Goal: Task Accomplishment & Management: Manage account settings

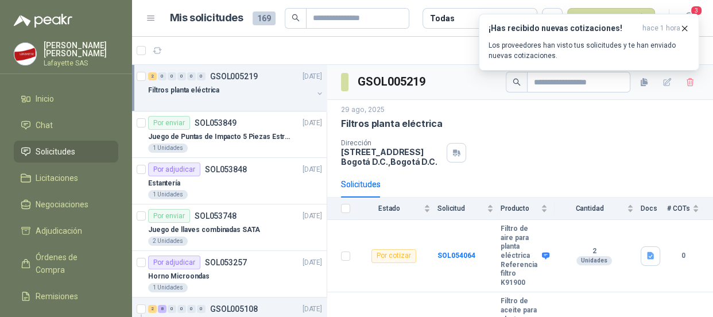
click at [65, 151] on span "Solicitudes" at bounding box center [56, 151] width 40 height 13
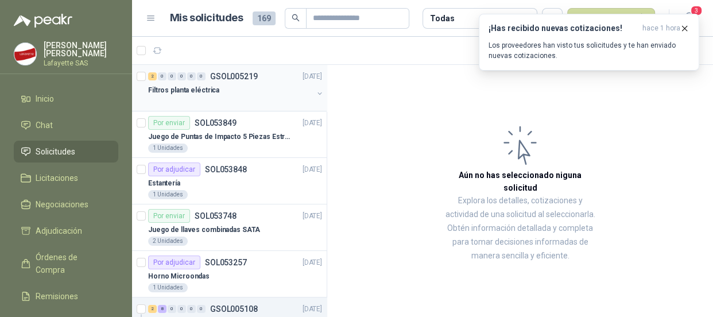
click at [243, 69] on div "2 0 0 0 0 0 GSOL005219 [DATE]" at bounding box center [236, 76] width 176 height 14
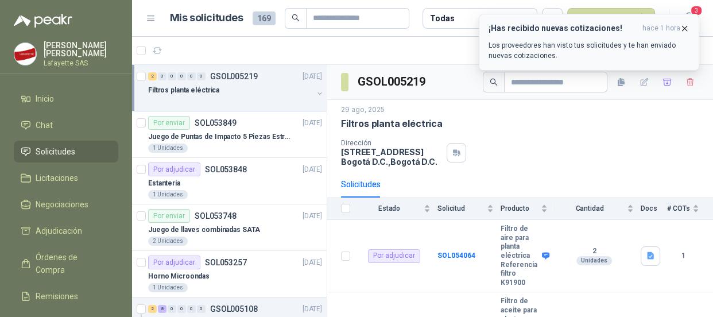
click at [683, 25] on icon "button" at bounding box center [685, 29] width 10 height 10
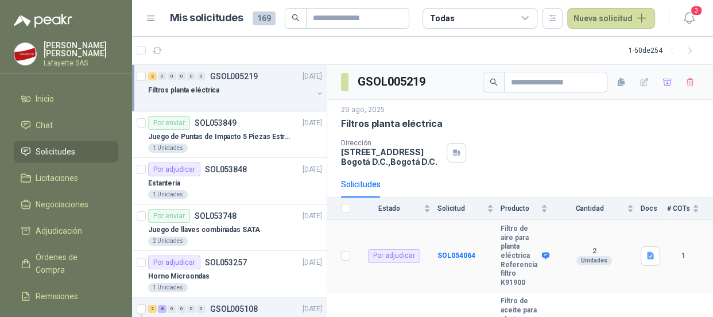
scroll to position [76, 0]
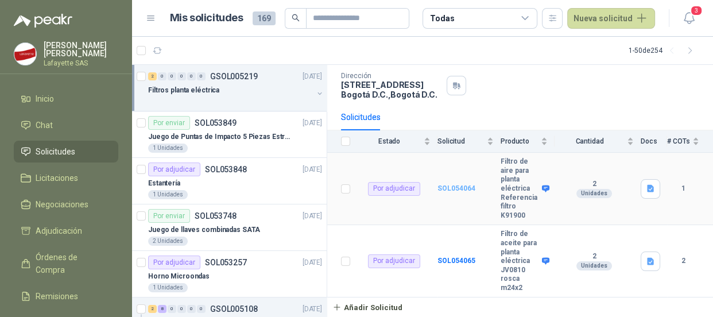
click at [460, 184] on b "SOL054064" at bounding box center [457, 188] width 38 height 8
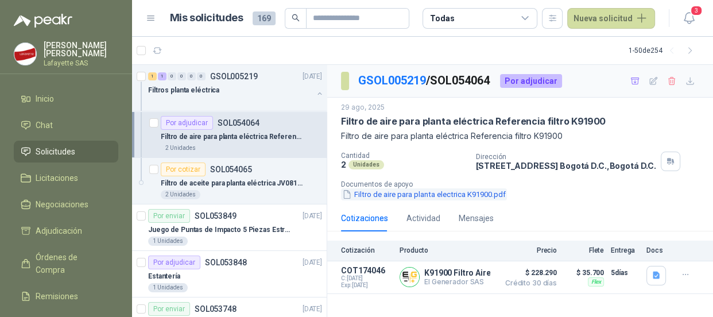
click at [386, 194] on button "Filtro de aire para planta electrica K91900.pdf" at bounding box center [424, 194] width 166 height 12
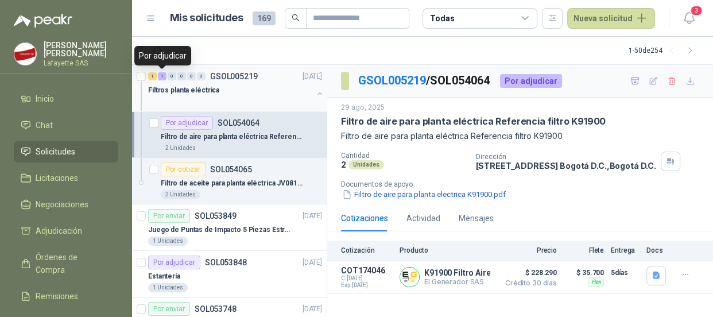
click at [161, 74] on div "1" at bounding box center [162, 76] width 9 height 8
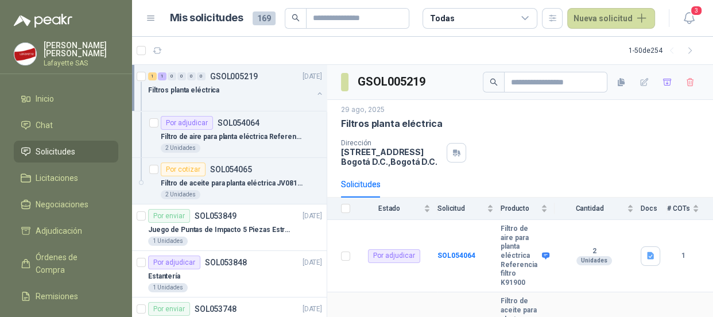
scroll to position [76, 0]
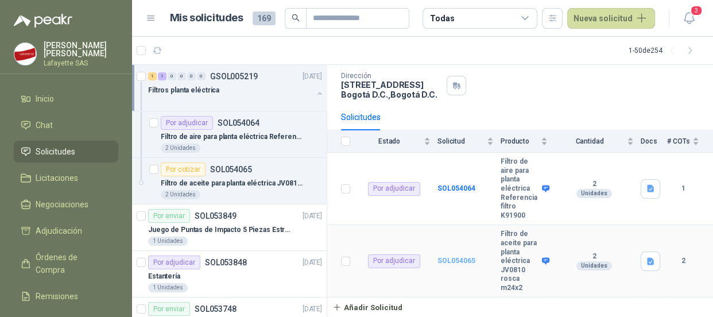
click at [448, 258] on b "SOL054065" at bounding box center [457, 261] width 38 height 8
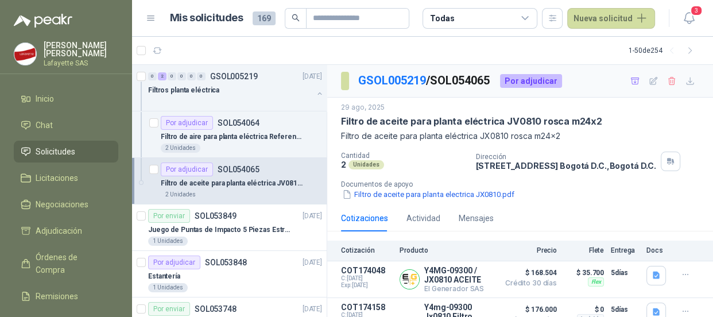
scroll to position [49, 0]
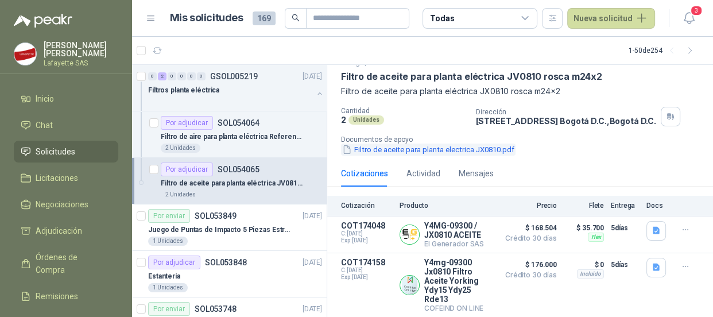
click at [444, 148] on button "Filtro de aceite para planta electrica JX0810.pdf" at bounding box center [428, 150] width 175 height 12
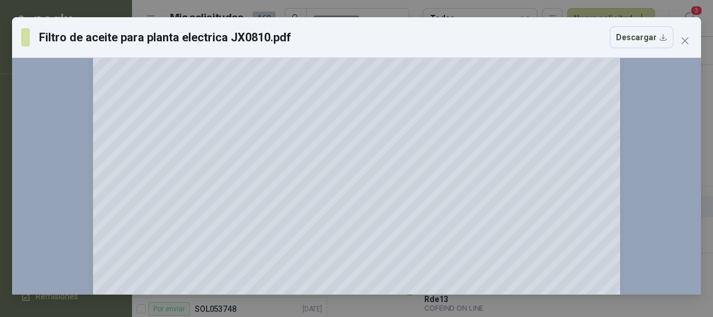
scroll to position [464, 0]
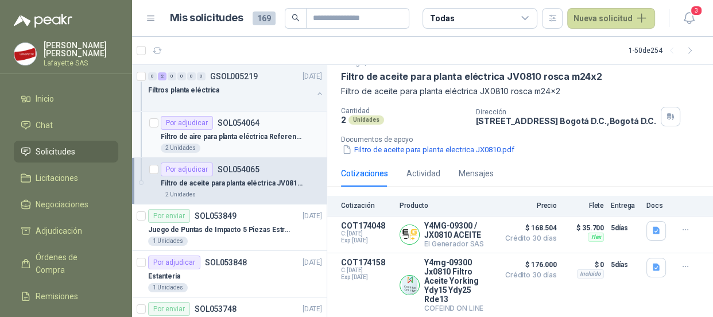
click at [233, 129] on div "Por adjudicar SOL054064" at bounding box center [210, 123] width 99 height 14
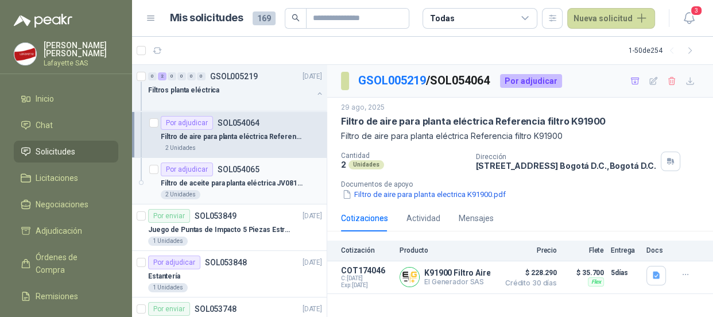
click at [233, 169] on p "SOL054065" at bounding box center [239, 169] width 42 height 8
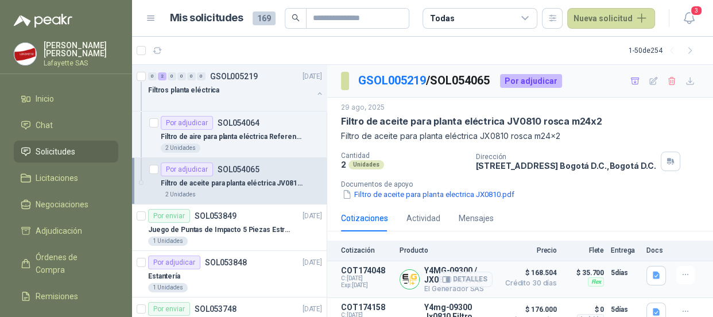
scroll to position [49, 0]
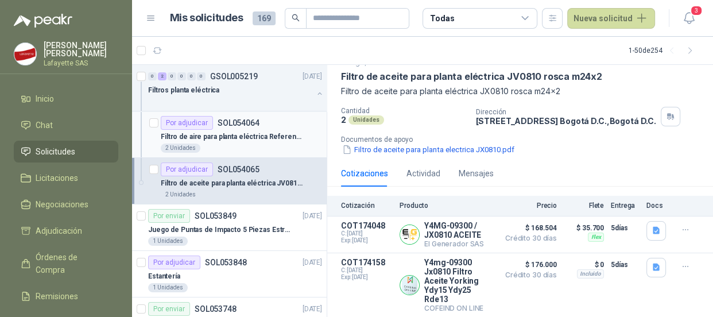
click at [230, 121] on p "SOL054064" at bounding box center [239, 123] width 42 height 8
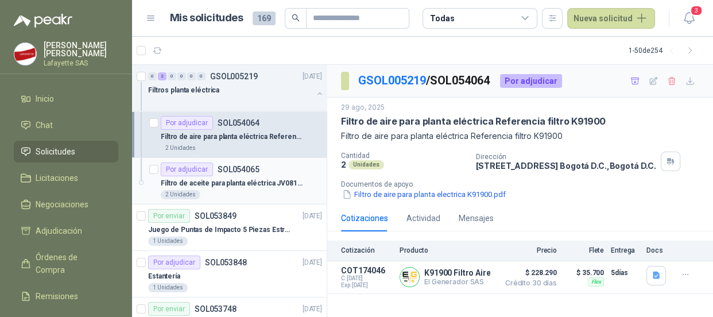
click at [250, 167] on p "SOL054065" at bounding box center [239, 169] width 42 height 8
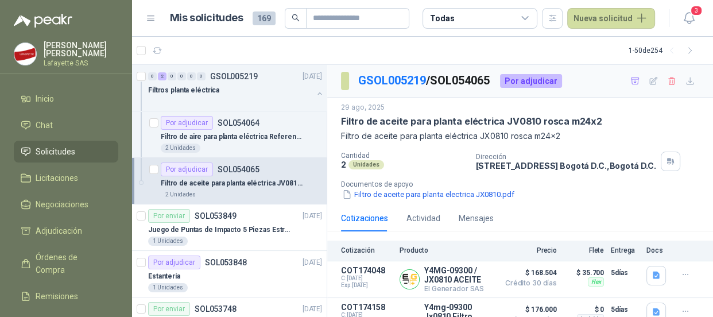
scroll to position [49, 0]
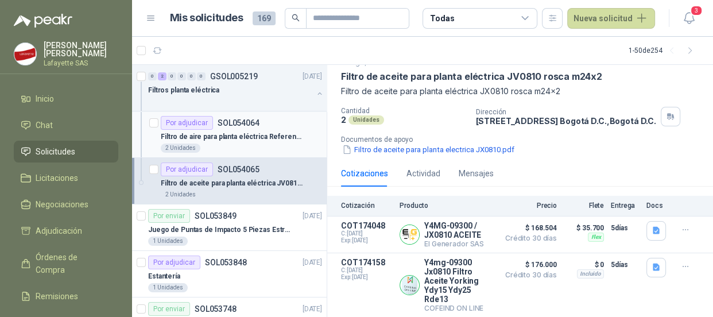
click at [235, 124] on p "SOL054064" at bounding box center [239, 123] width 42 height 8
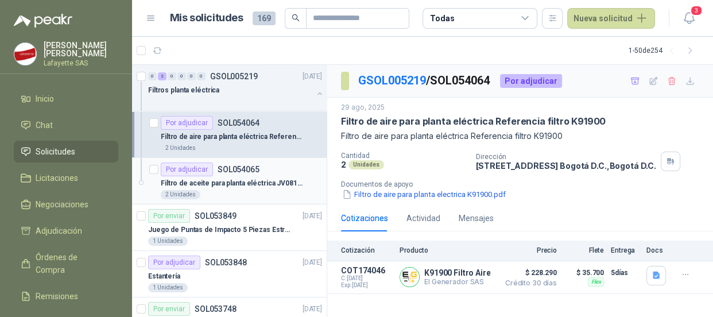
click at [220, 168] on p "SOL054065" at bounding box center [239, 169] width 42 height 8
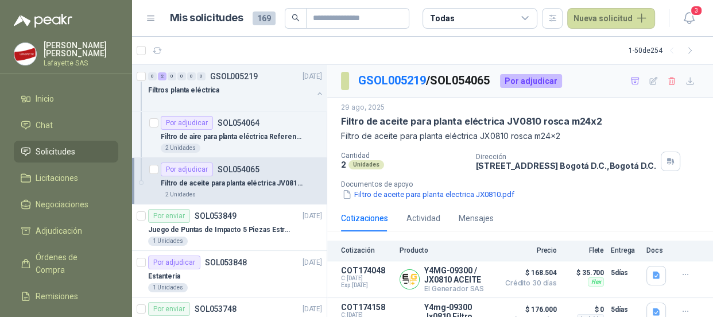
scroll to position [49, 0]
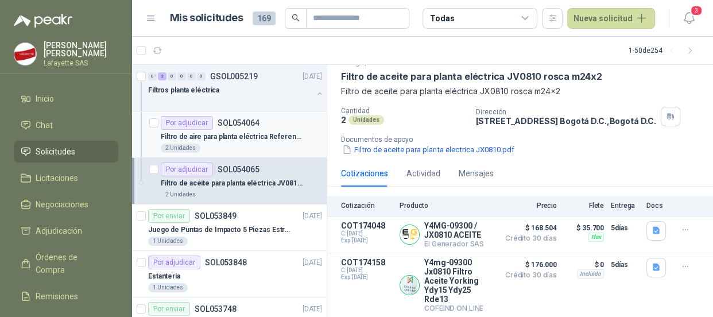
click at [235, 122] on p "SOL054064" at bounding box center [239, 123] width 42 height 8
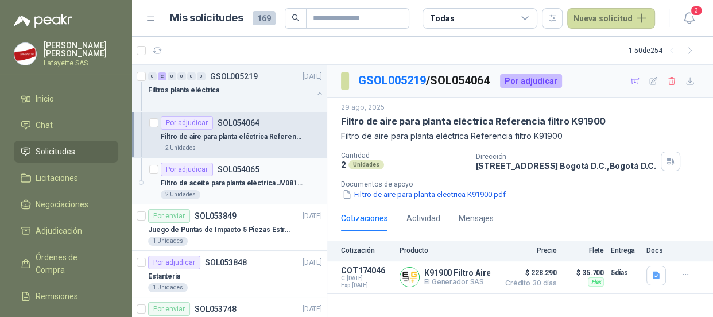
click at [212, 185] on p "Filtro de aceite para planta eléctrica JV0810 rosca m24x2" at bounding box center [232, 183] width 143 height 11
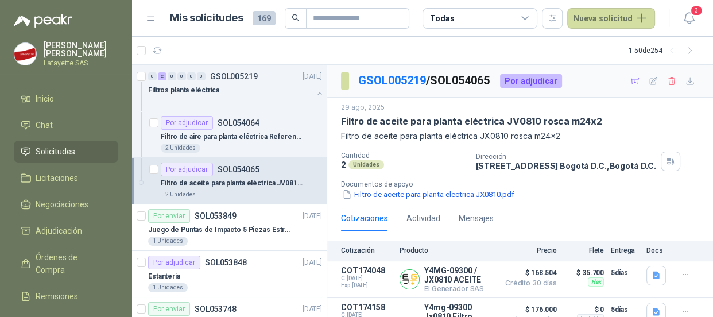
scroll to position [49, 0]
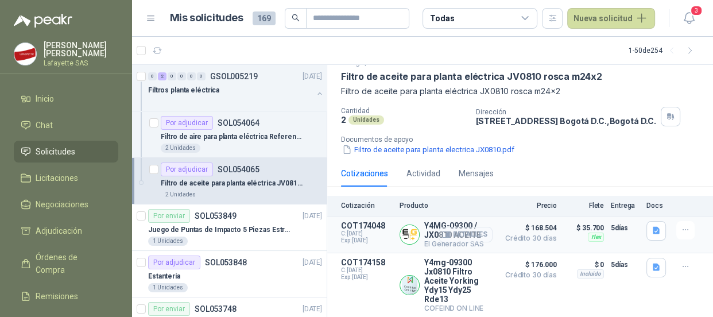
click at [448, 227] on button "Detalles" at bounding box center [466, 235] width 54 height 16
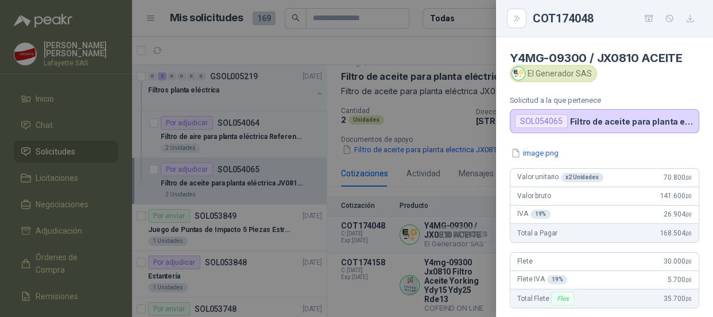
scroll to position [253, 0]
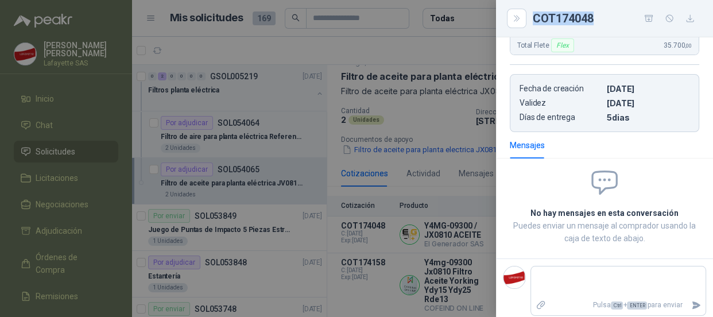
drag, startPoint x: 601, startPoint y: 18, endPoint x: 529, endPoint y: 20, distance: 71.2
click at [529, 20] on div "COT174048" at bounding box center [604, 18] width 189 height 18
copy div "COT174048"
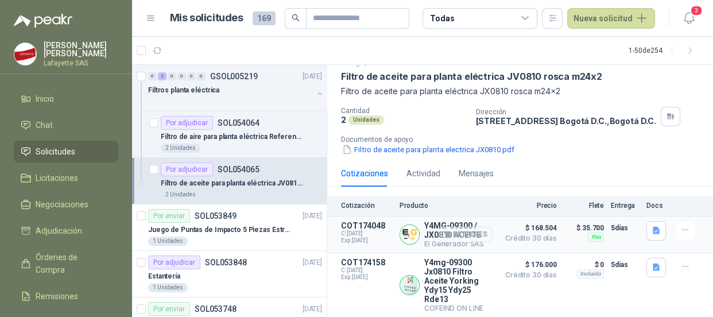
click at [470, 231] on button "Detalles" at bounding box center [466, 235] width 54 height 16
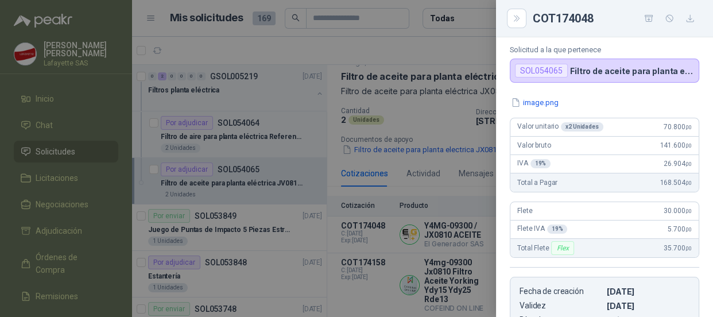
scroll to position [0, 0]
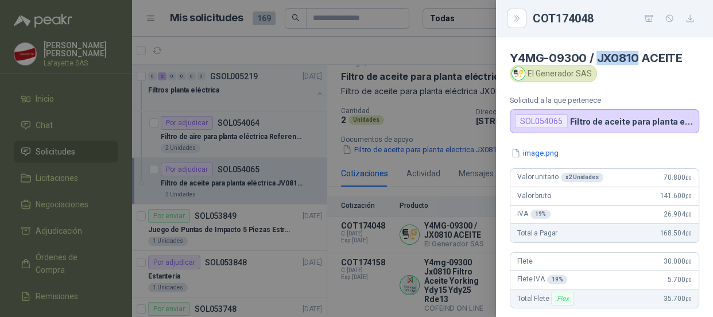
drag, startPoint x: 597, startPoint y: 57, endPoint x: 637, endPoint y: 57, distance: 40.2
click at [637, 57] on h4 "Y4MG-09300 / JX0810 ACEITE" at bounding box center [604, 58] width 189 height 14
copy h4 "JX0810"
drag, startPoint x: 510, startPoint y: 55, endPoint x: 586, endPoint y: 53, distance: 75.8
click at [586, 53] on h4 "Y4MG-09300 / JX0810 ACEITE" at bounding box center [604, 58] width 189 height 14
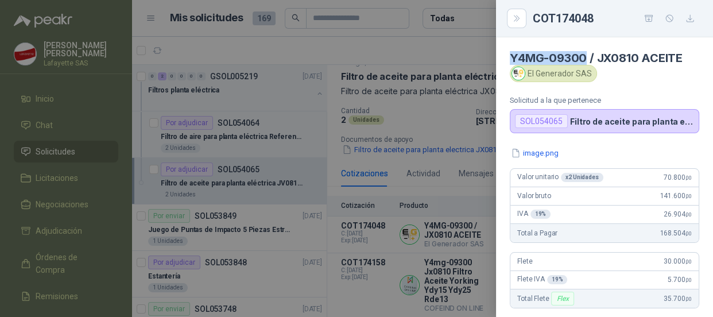
copy h4 "Y4MG-09300"
click at [543, 151] on button "image.png" at bounding box center [535, 153] width 50 height 12
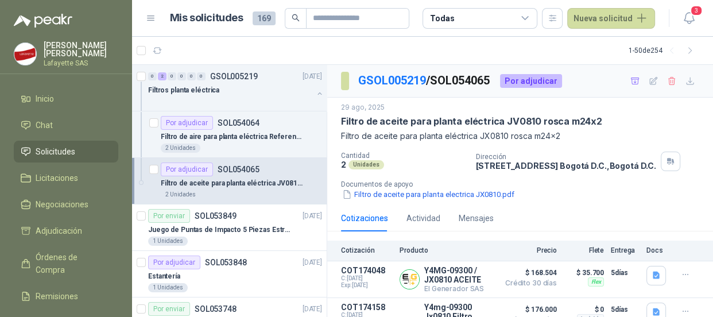
scroll to position [49, 0]
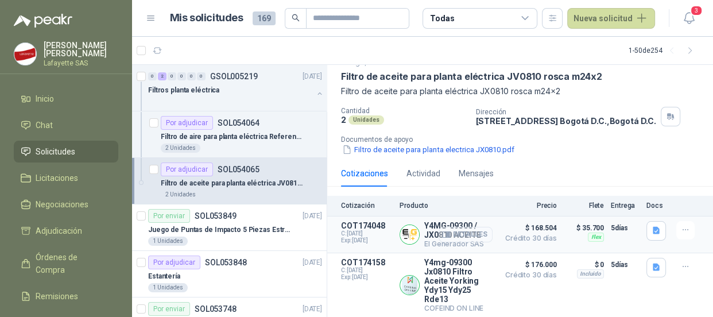
click at [458, 230] on button "Detalles" at bounding box center [466, 235] width 54 height 16
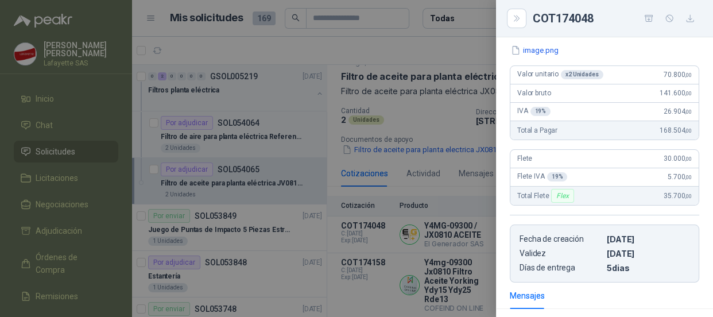
scroll to position [0, 0]
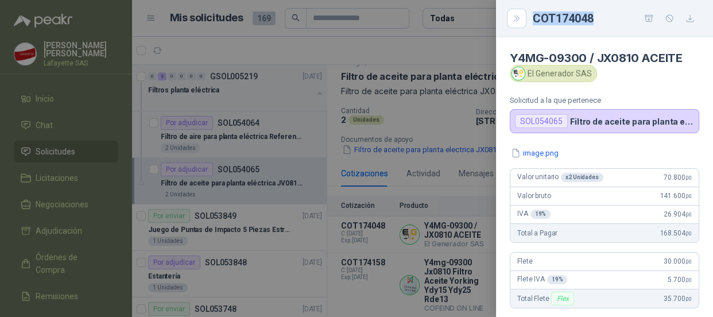
drag, startPoint x: 535, startPoint y: 20, endPoint x: 595, endPoint y: 18, distance: 60.3
click at [595, 18] on div "COT174048" at bounding box center [616, 18] width 167 height 18
copy div "COT174048"
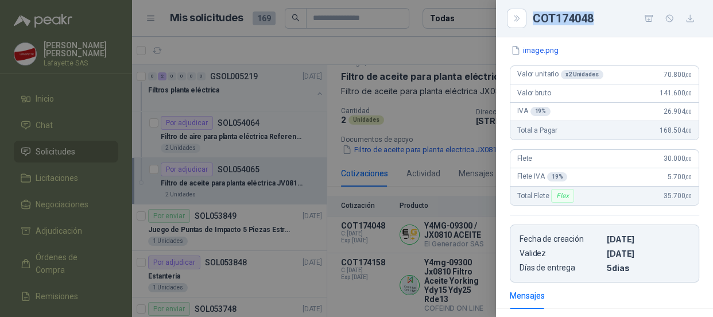
scroll to position [259, 0]
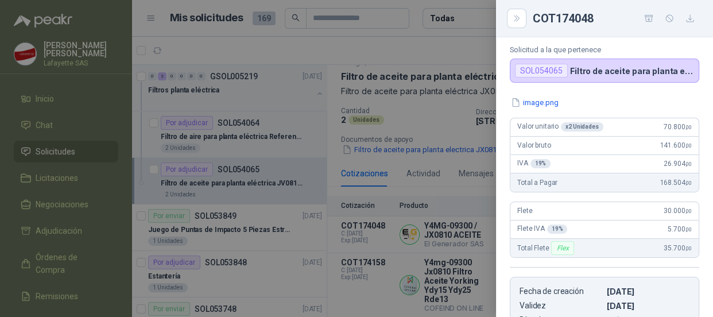
click at [211, 139] on div at bounding box center [356, 158] width 713 height 317
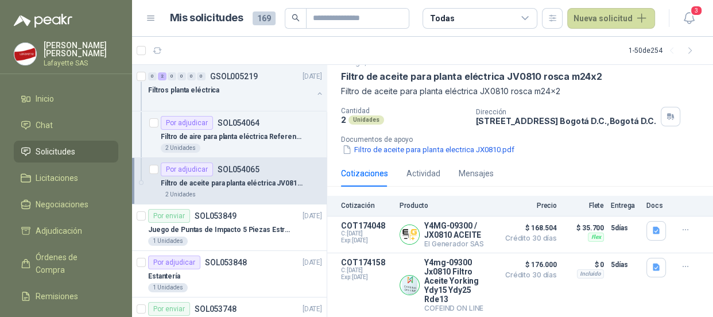
click at [235, 176] on div "Filtro de aceite para planta eléctrica JV0810 rosca m24x2" at bounding box center [241, 183] width 161 height 14
click at [235, 172] on p "SOL054065" at bounding box center [239, 169] width 42 height 8
click at [466, 233] on button "Detalles" at bounding box center [466, 235] width 54 height 16
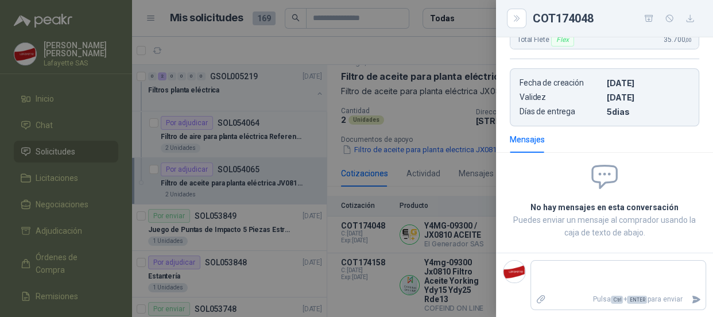
click at [448, 101] on div at bounding box center [356, 158] width 713 height 317
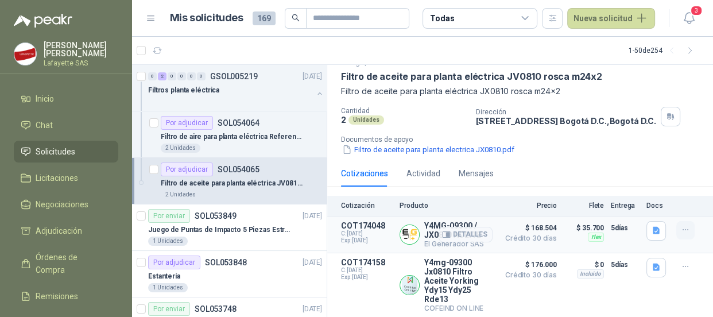
click at [681, 227] on icon "button" at bounding box center [686, 230] width 10 height 10
click at [639, 183] on button "Añadir" at bounding box center [663, 180] width 92 height 18
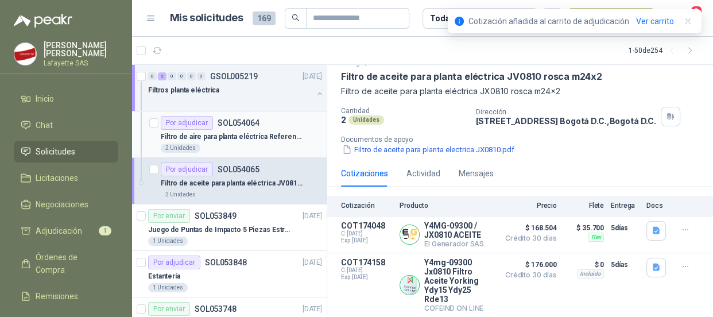
click at [218, 128] on div "Por adjudicar SOL054064" at bounding box center [210, 123] width 99 height 14
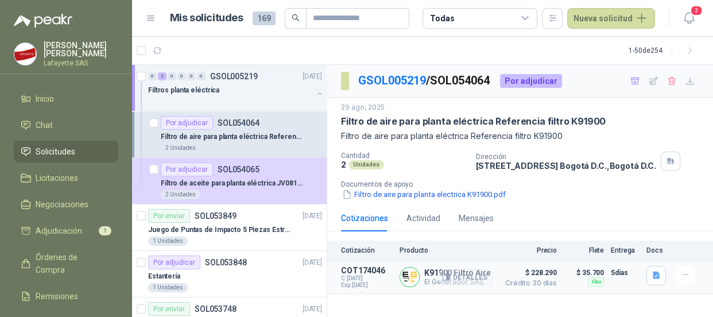
click at [459, 274] on button "Detalles" at bounding box center [466, 277] width 54 height 16
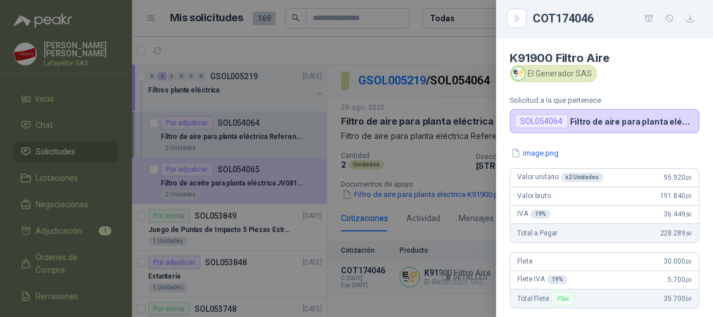
scroll to position [253, 0]
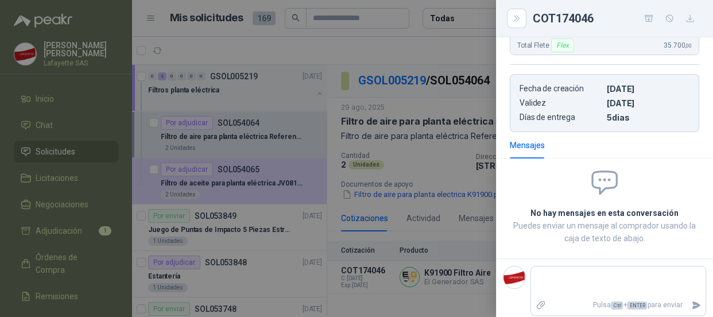
click at [419, 152] on div at bounding box center [356, 158] width 713 height 317
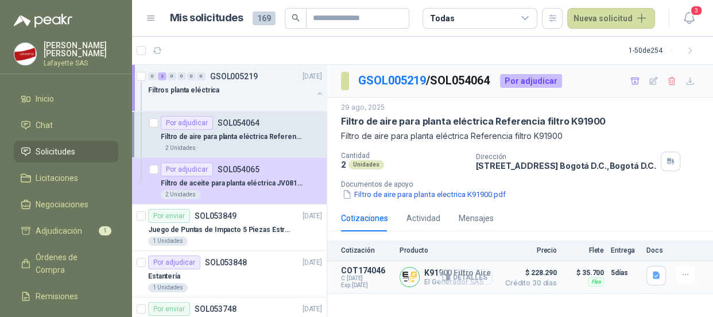
click at [479, 281] on button "Detalles" at bounding box center [466, 277] width 54 height 16
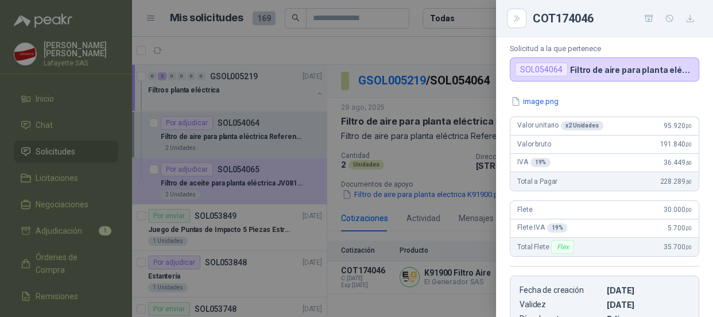
scroll to position [0, 0]
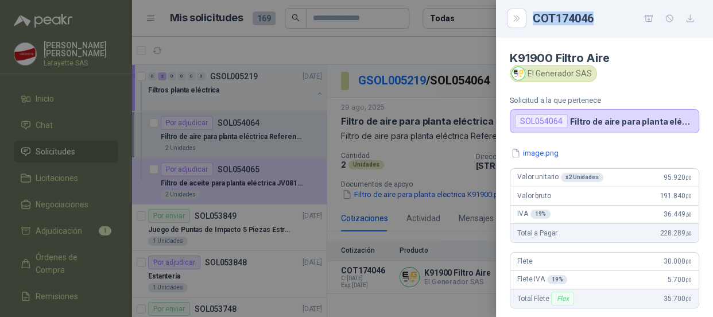
drag, startPoint x: 533, startPoint y: 16, endPoint x: 601, endPoint y: 14, distance: 67.8
click at [601, 14] on div "COT174046" at bounding box center [616, 18] width 167 height 18
copy div "COT174046"
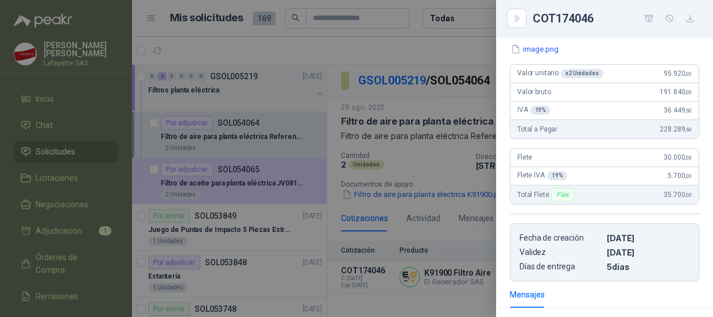
click at [220, 129] on div at bounding box center [356, 158] width 713 height 317
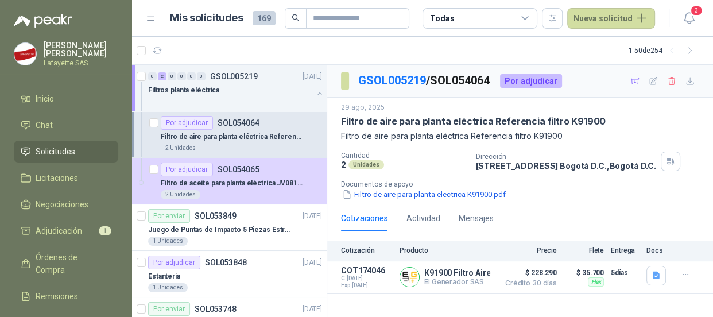
click at [226, 126] on p "SOL054064" at bounding box center [239, 123] width 42 height 8
click at [230, 126] on p "SOL054064" at bounding box center [239, 123] width 42 height 8
click at [462, 275] on button "Detalles" at bounding box center [466, 277] width 54 height 16
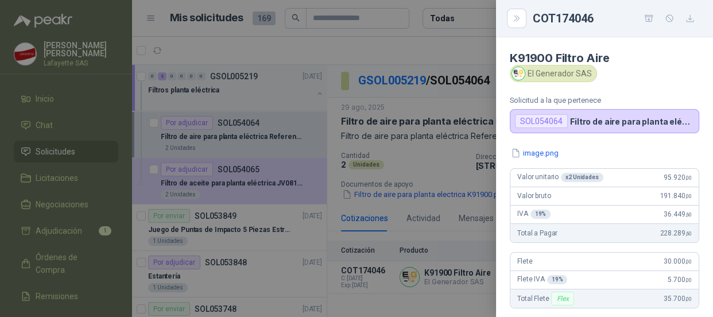
scroll to position [104, 0]
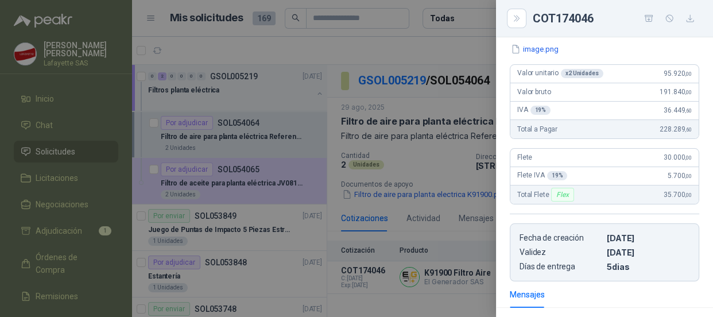
click at [215, 130] on div at bounding box center [356, 158] width 713 height 317
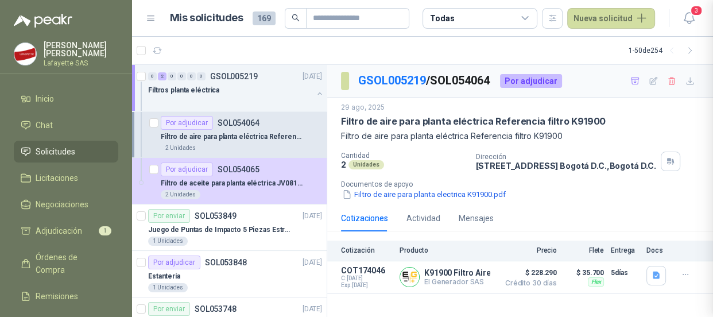
scroll to position [259, 0]
click at [241, 134] on p "Filtro de aire para planta eléctrica Referencia filtro K91900" at bounding box center [232, 136] width 143 height 11
click at [180, 126] on div "Por adjudicar" at bounding box center [187, 123] width 52 height 14
click at [224, 138] on p "Filtro de aire para planta eléctrica Referencia filtro K91900" at bounding box center [232, 136] width 143 height 11
click at [218, 125] on p "SOL054064" at bounding box center [239, 123] width 42 height 8
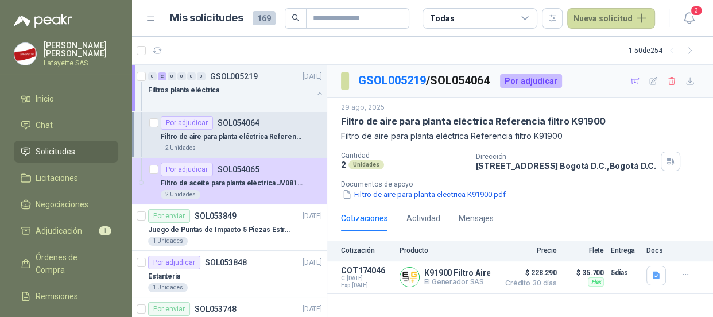
click at [219, 121] on p "SOL054064" at bounding box center [239, 123] width 42 height 8
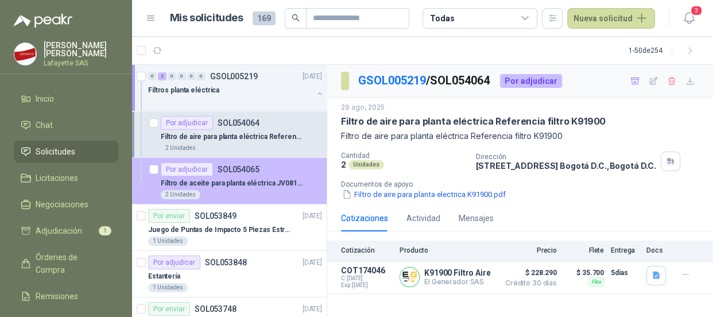
click at [228, 173] on p "SOL054065" at bounding box center [239, 169] width 42 height 8
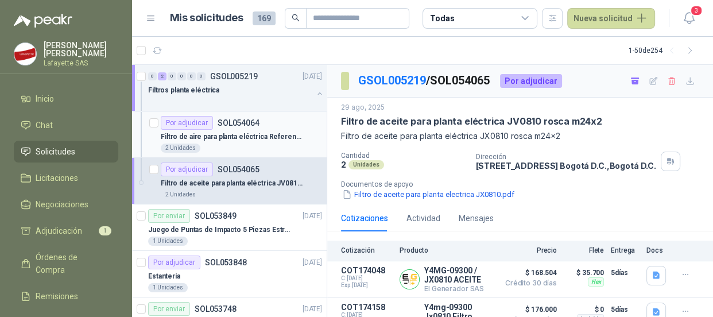
click at [249, 122] on p "SOL054064" at bounding box center [239, 123] width 42 height 8
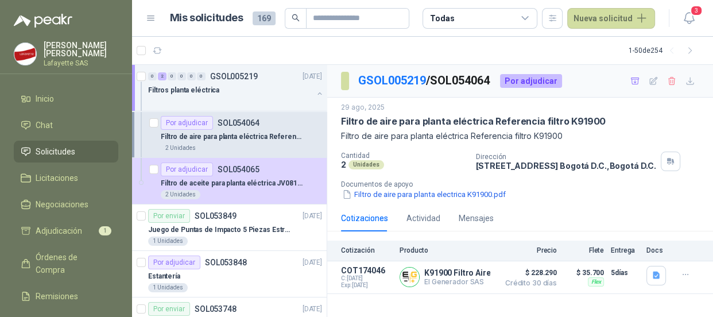
scroll to position [52, 0]
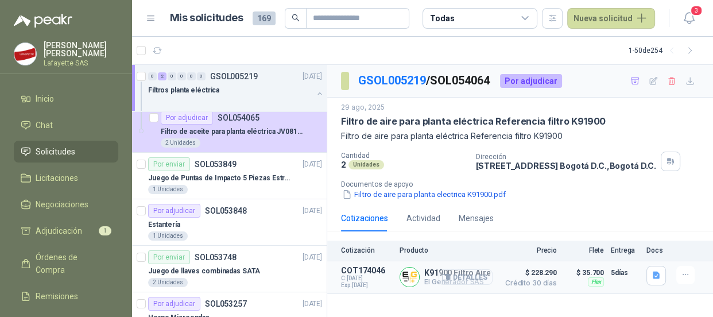
click at [464, 275] on button "Detalles" at bounding box center [466, 277] width 54 height 16
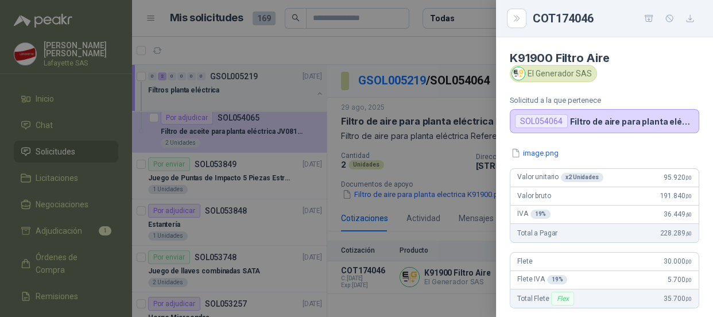
scroll to position [104, 0]
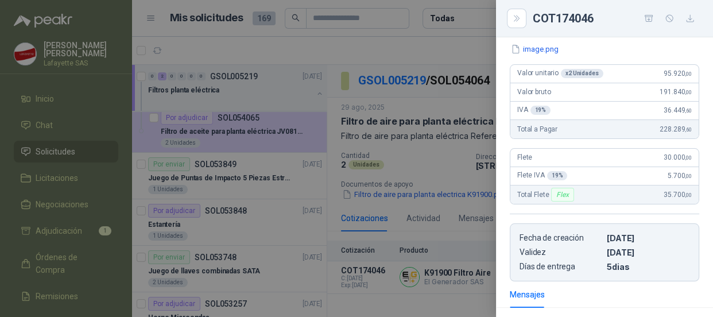
click at [237, 178] on div at bounding box center [356, 158] width 713 height 317
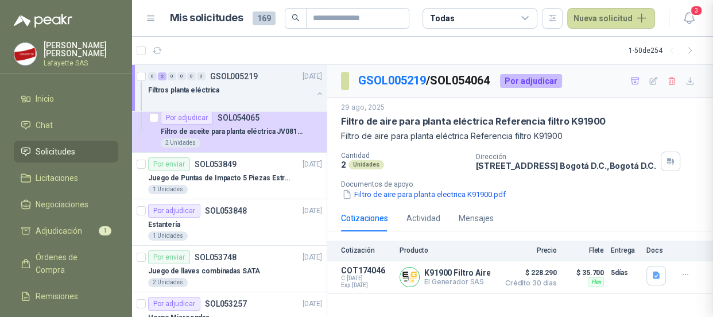
scroll to position [259, 0]
click at [210, 167] on p "SOL053849" at bounding box center [216, 164] width 42 height 8
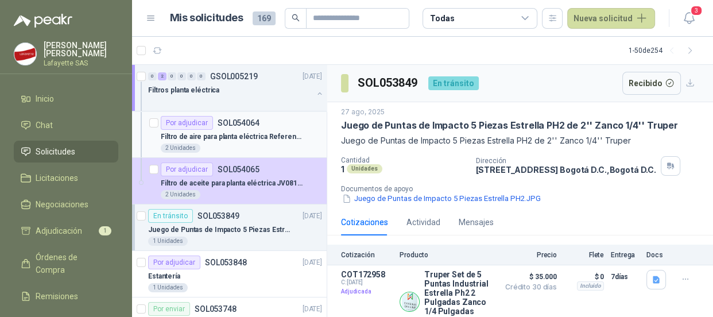
click at [202, 125] on div "Por adjudicar" at bounding box center [187, 123] width 52 height 14
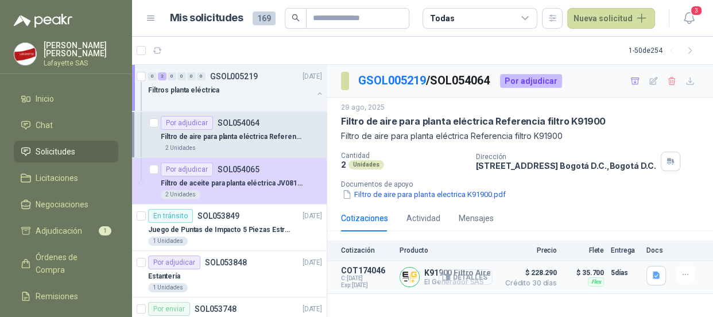
click at [476, 279] on button "Detalles" at bounding box center [466, 277] width 54 height 16
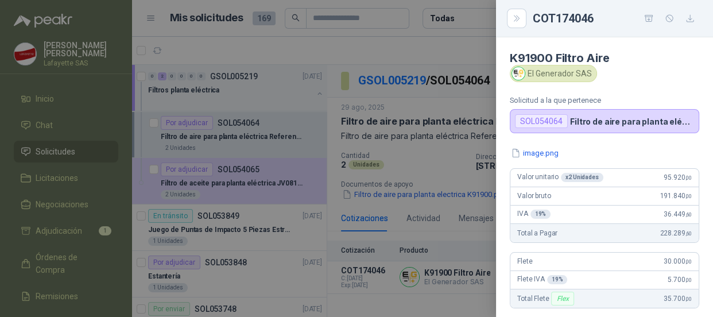
scroll to position [52, 0]
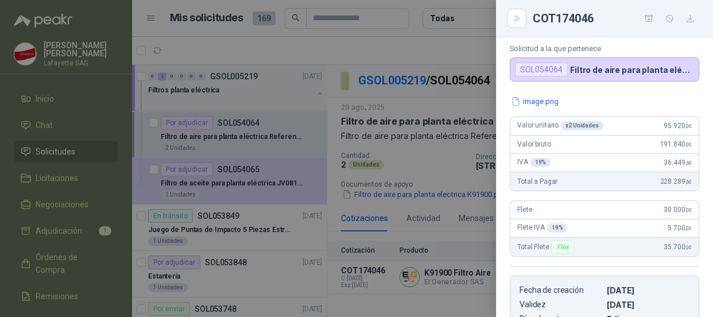
click at [211, 137] on div at bounding box center [356, 158] width 713 height 317
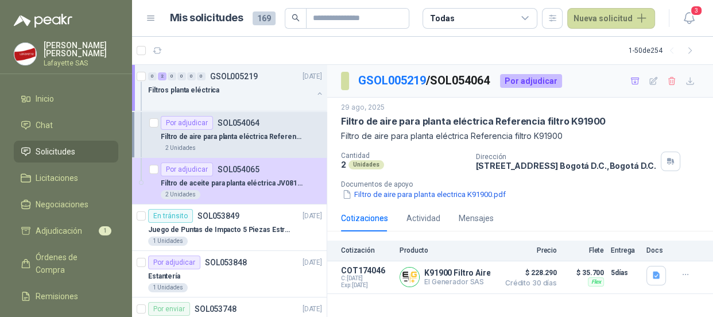
click at [214, 132] on p "Filtro de aire para planta eléctrica Referencia filtro K91900" at bounding box center [232, 136] width 143 height 11
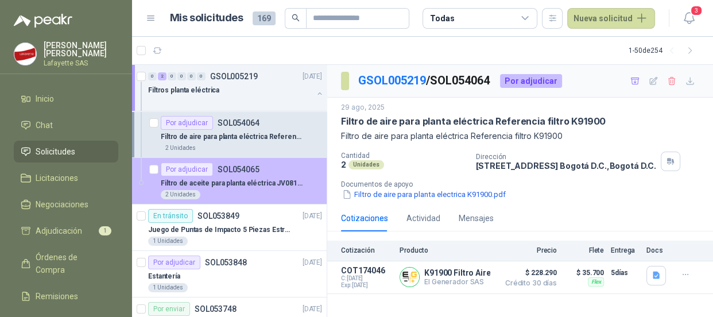
click at [246, 193] on div "2 Unidades" at bounding box center [241, 194] width 161 height 9
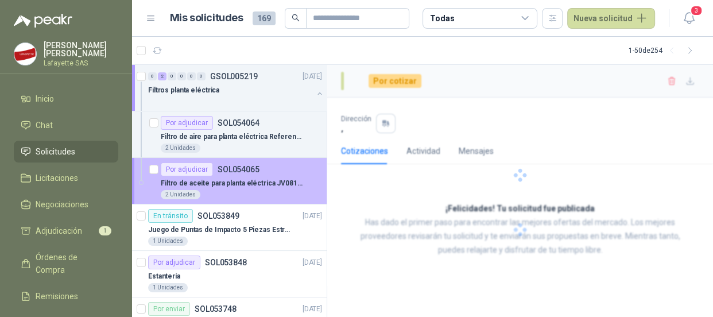
click at [249, 184] on p "Filtro de aceite para planta eléctrica JV0810 rosca m24x2" at bounding box center [232, 183] width 143 height 11
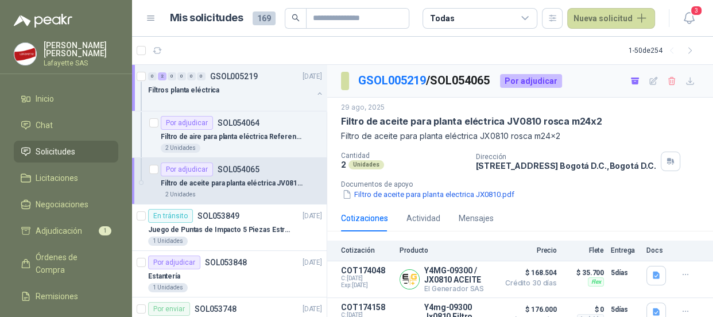
scroll to position [49, 0]
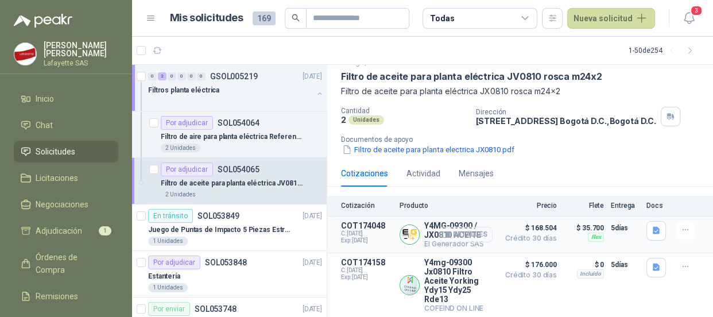
click at [456, 230] on button "Detalles" at bounding box center [466, 235] width 54 height 16
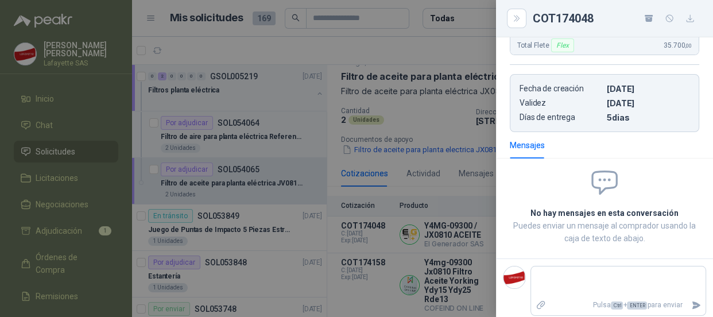
scroll to position [97, 0]
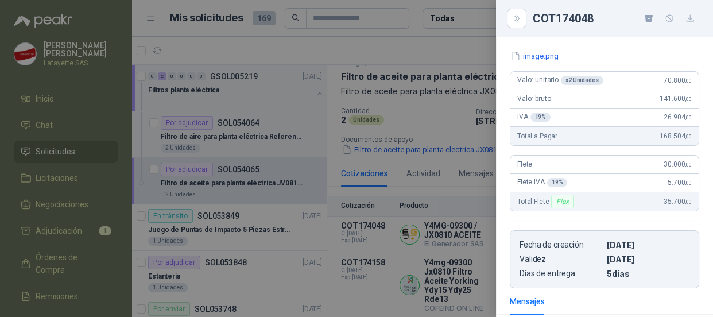
click at [235, 172] on div at bounding box center [356, 158] width 713 height 317
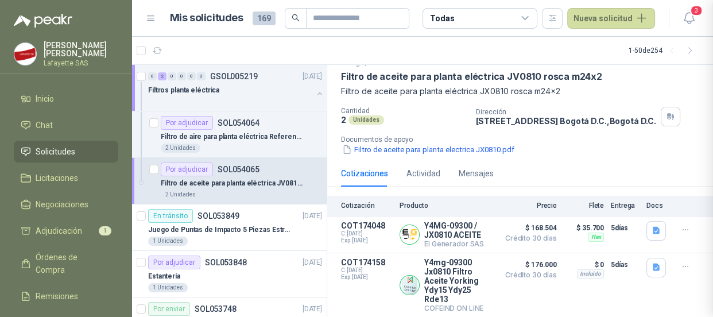
scroll to position [259, 0]
click at [235, 139] on p "Filtro de aire para planta eléctrica Referencia filtro K91900" at bounding box center [232, 136] width 143 height 11
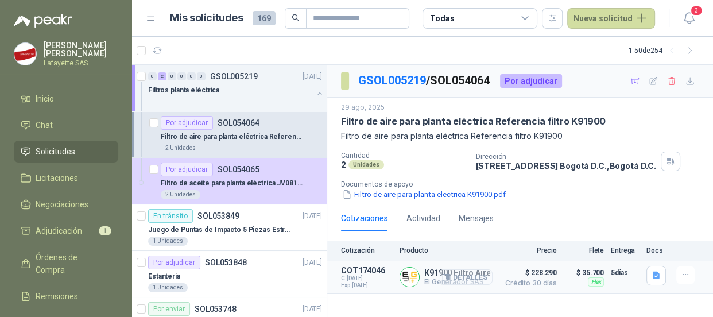
click at [478, 277] on button "Detalles" at bounding box center [466, 277] width 54 height 16
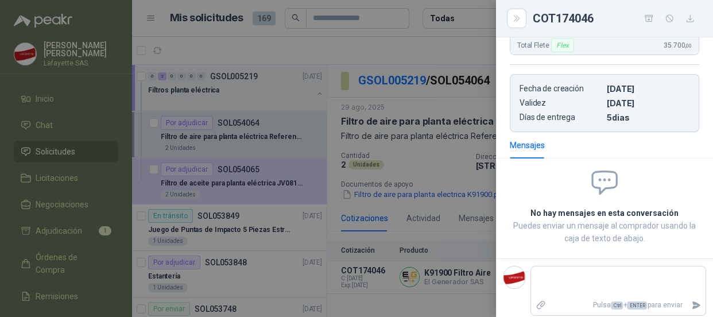
scroll to position [97, 0]
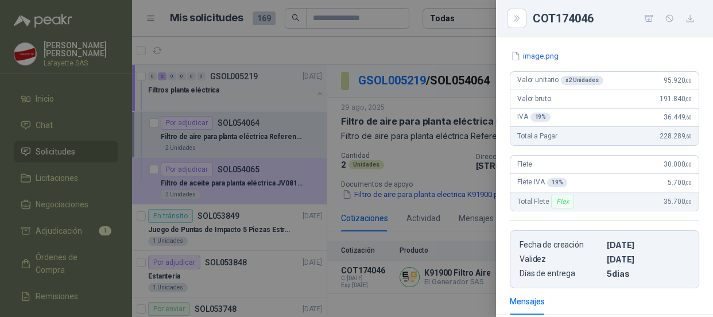
click at [179, 177] on div at bounding box center [356, 158] width 713 height 317
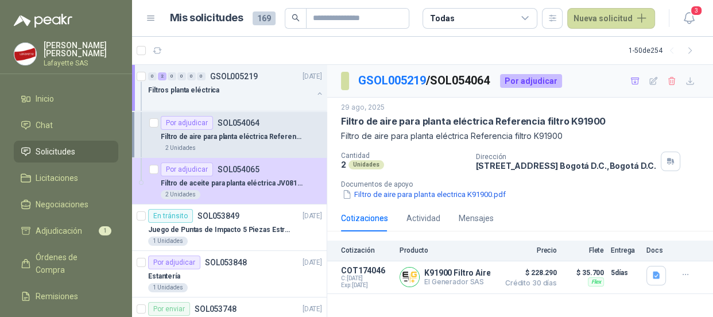
click at [212, 131] on p "Filtro de aire para planta eléctrica Referencia filtro K91900" at bounding box center [232, 136] width 143 height 11
click at [219, 123] on p "SOL054064" at bounding box center [239, 123] width 42 height 8
click at [196, 122] on div "Por adjudicar" at bounding box center [187, 123] width 52 height 14
click at [251, 120] on p "SOL054064" at bounding box center [239, 123] width 42 height 8
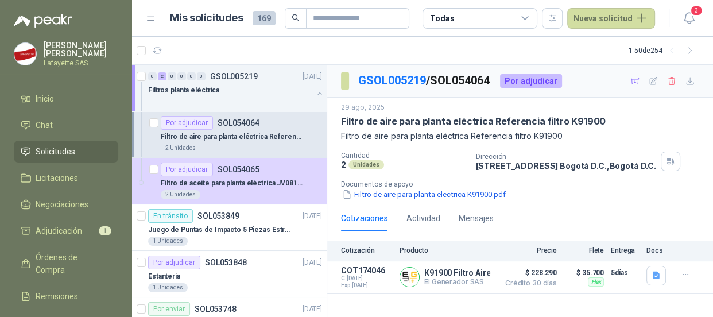
click at [246, 125] on p "SOL054064" at bounding box center [239, 123] width 42 height 8
click at [234, 135] on p "Filtro de aire para planta eléctrica Referencia filtro K91900" at bounding box center [232, 136] width 143 height 11
click at [194, 147] on div "2 Unidades" at bounding box center [181, 148] width 40 height 9
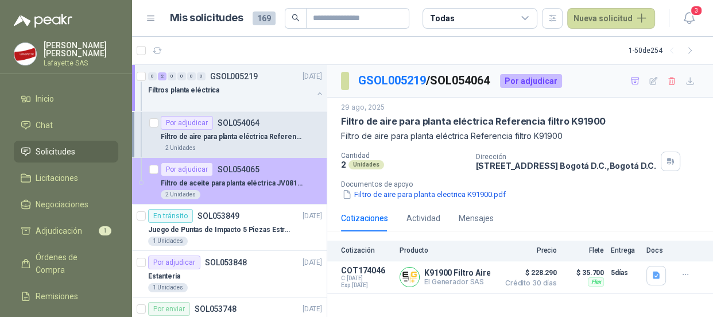
click at [198, 180] on p "Filtro de aceite para planta eléctrica JV0810 rosca m24x2" at bounding box center [232, 183] width 143 height 11
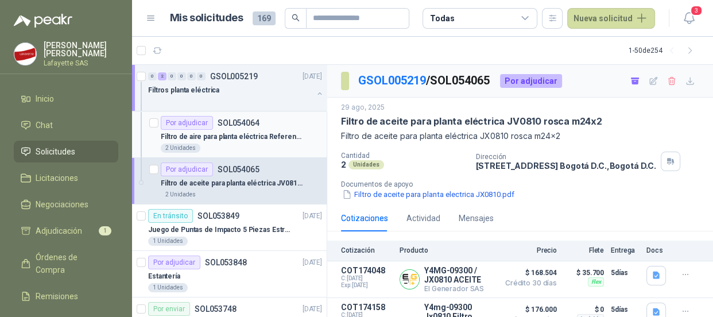
click at [234, 138] on p "Filtro de aire para planta eléctrica Referencia filtro K91900" at bounding box center [232, 136] width 143 height 11
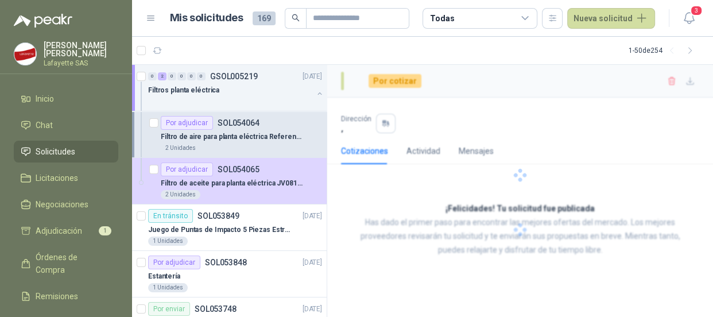
click at [196, 146] on div "2 Unidades" at bounding box center [181, 148] width 40 height 9
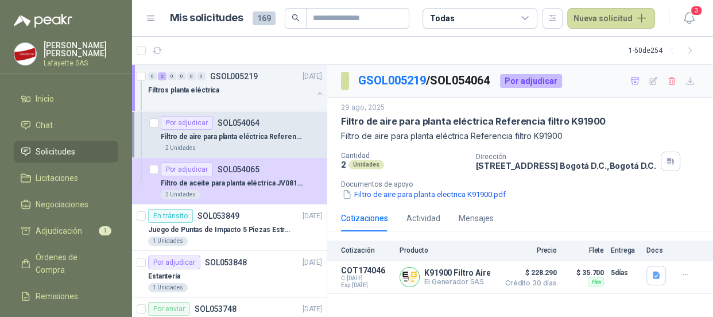
click at [196, 146] on div "2 Unidades" at bounding box center [181, 148] width 40 height 9
click at [474, 281] on button "Detalles" at bounding box center [466, 277] width 54 height 16
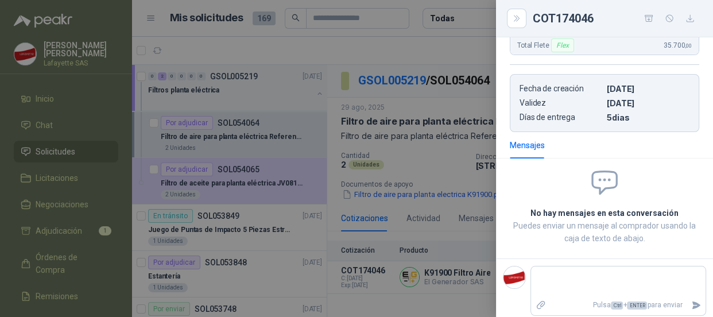
scroll to position [97, 0]
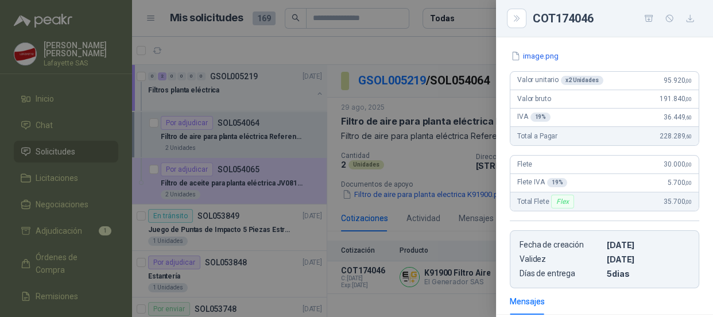
click at [265, 148] on div at bounding box center [356, 158] width 713 height 317
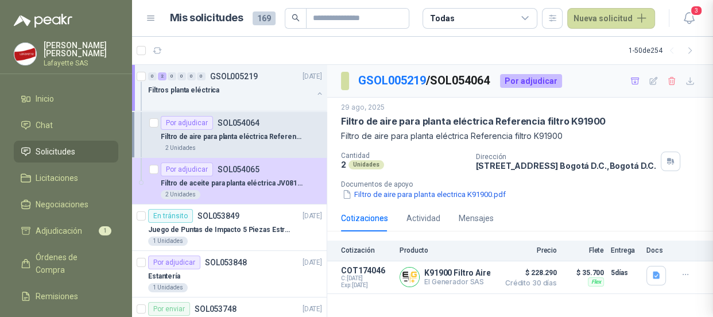
scroll to position [259, 0]
click at [264, 134] on p "Filtro de aire para planta eléctrica Referencia filtro K91900" at bounding box center [232, 136] width 143 height 11
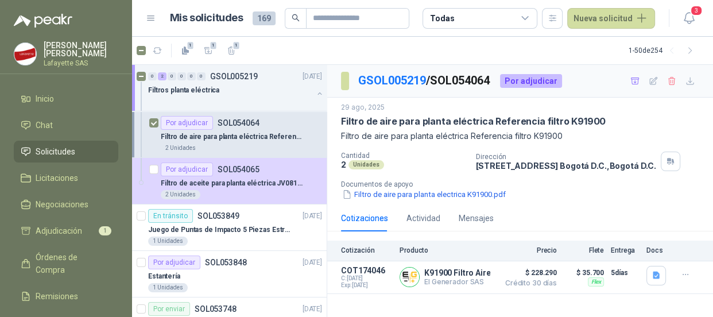
click at [188, 136] on p "Filtro de aire para planta eléctrica Referencia filtro K91900" at bounding box center [232, 136] width 143 height 11
click at [206, 142] on div "Filtro de aire para planta eléctrica Referencia filtro K91900" at bounding box center [241, 137] width 161 height 14
click at [213, 137] on p "Filtro de aire para planta eléctrica Referencia filtro K91900" at bounding box center [232, 136] width 143 height 11
click at [208, 138] on p "Filtro de aire para planta eléctrica Referencia filtro K91900" at bounding box center [232, 136] width 143 height 11
click at [201, 140] on p "Filtro de aire para planta eléctrica Referencia filtro K91900" at bounding box center [232, 136] width 143 height 11
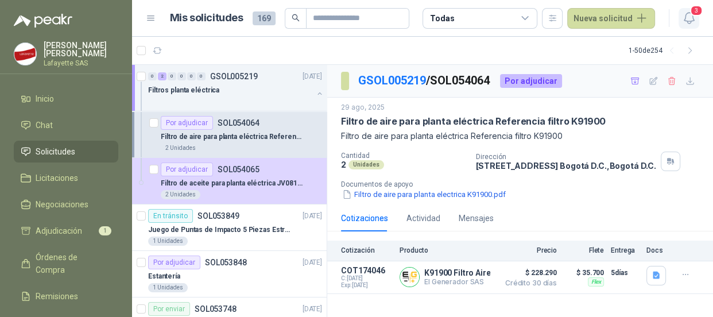
click at [688, 16] on icon "button" at bounding box center [689, 18] width 14 height 14
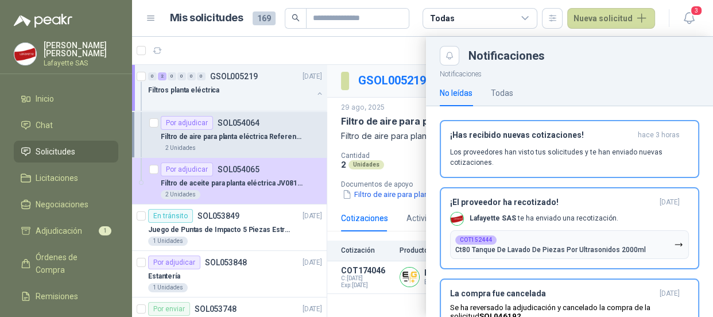
click at [52, 53] on p "[PERSON_NAME]" at bounding box center [81, 49] width 75 height 16
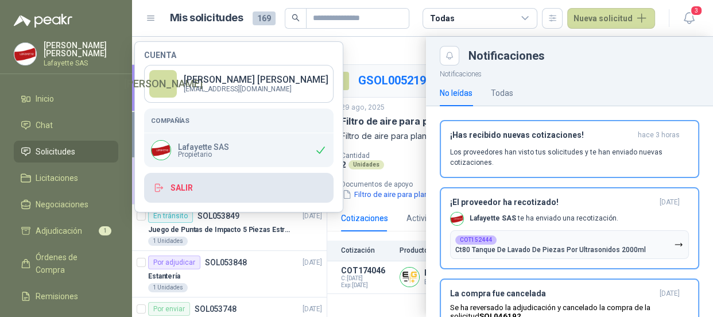
click at [172, 179] on button "Salir" at bounding box center [238, 188] width 189 height 30
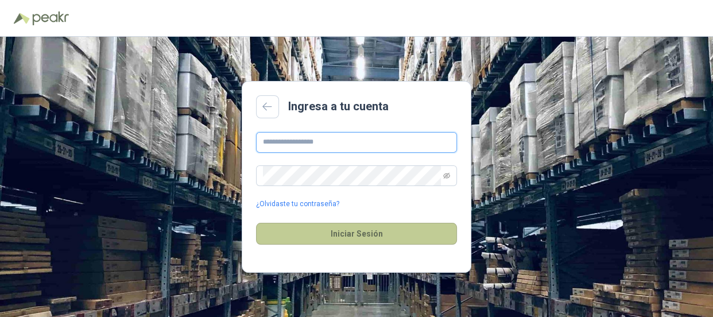
type input "**********"
click at [350, 234] on button "Iniciar Sesión" at bounding box center [356, 234] width 201 height 22
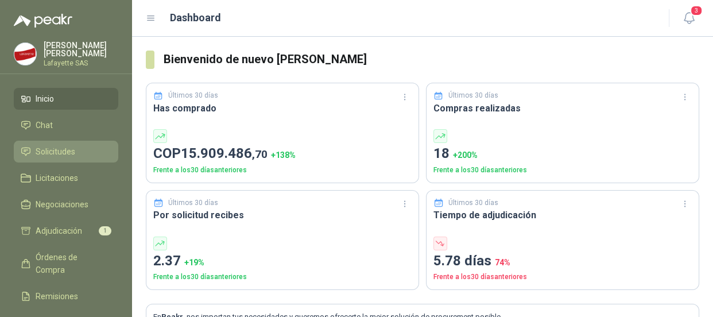
click at [41, 144] on link "Solicitudes" at bounding box center [66, 152] width 105 height 22
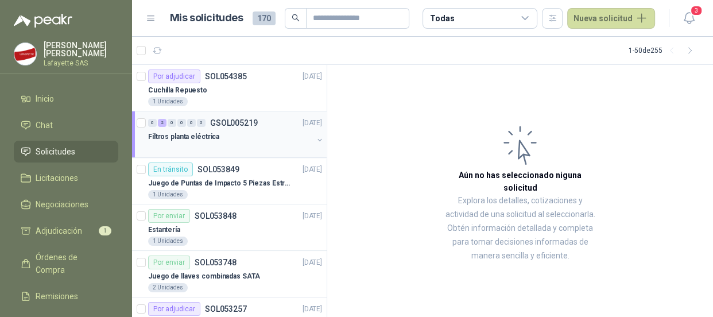
click at [188, 129] on div "0 2 0 0 0 0 GSOL005219 29/08/25" at bounding box center [236, 123] width 176 height 14
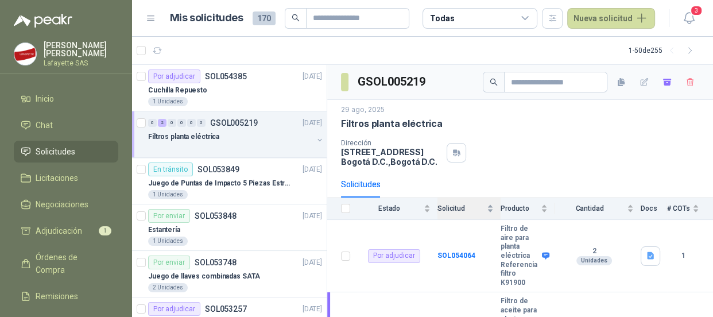
scroll to position [76, 0]
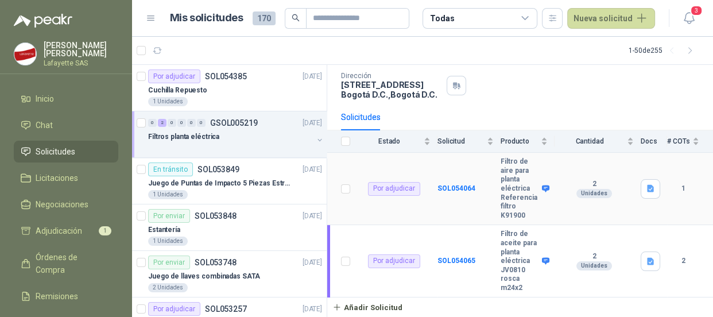
click at [514, 180] on b "Filtro de aire para planta eléctrica Referencia filtro K91900" at bounding box center [520, 188] width 38 height 63
click at [446, 184] on b "SOL054064" at bounding box center [457, 188] width 38 height 8
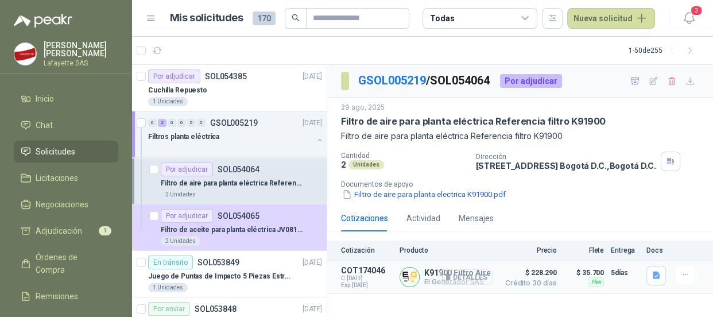
click at [466, 281] on button "Detalles" at bounding box center [466, 277] width 54 height 16
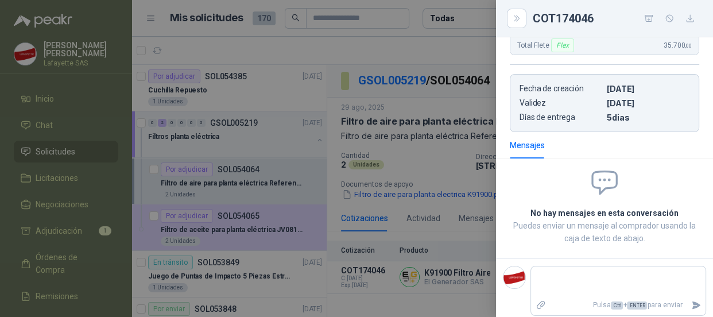
scroll to position [45, 0]
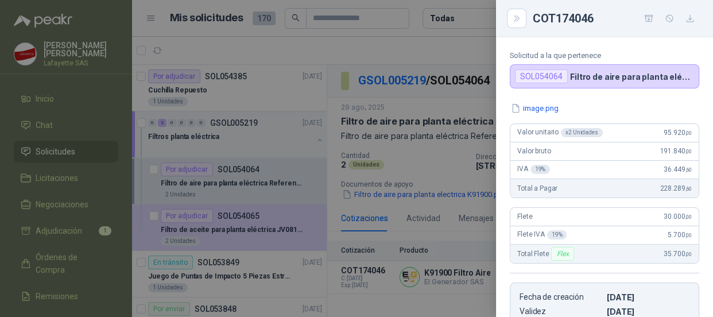
click at [238, 174] on div at bounding box center [356, 158] width 713 height 317
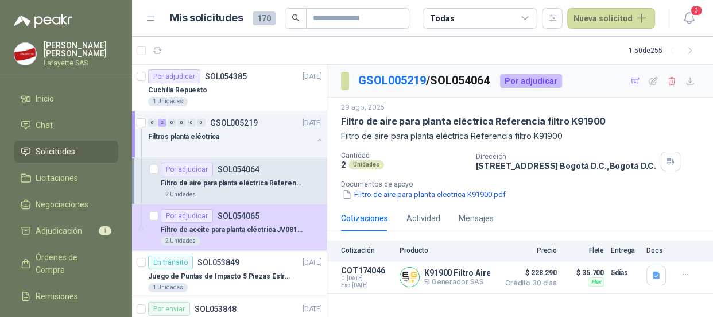
click at [238, 174] on div "Por adjudicar SOL054064" at bounding box center [210, 169] width 99 height 14
click at [230, 181] on p "Filtro de aire para planta eléctrica Referencia filtro K91900" at bounding box center [232, 183] width 143 height 11
drag, startPoint x: 178, startPoint y: 193, endPoint x: 201, endPoint y: 201, distance: 24.3
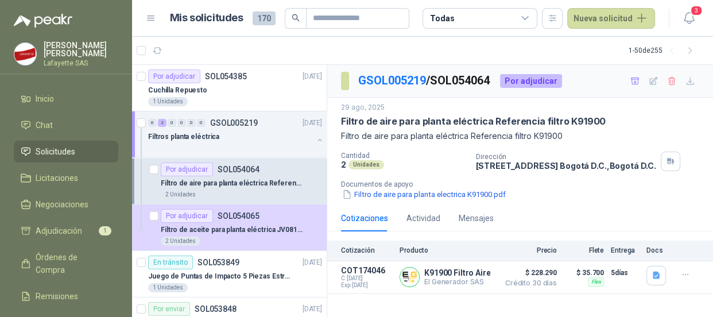
click at [179, 193] on div "2 Unidades" at bounding box center [181, 194] width 40 height 9
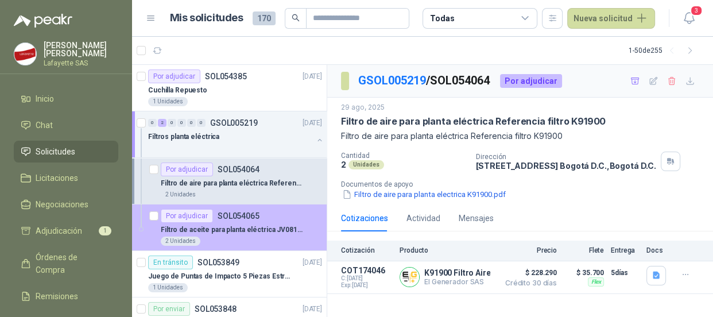
click at [241, 217] on p "SOL054065" at bounding box center [239, 216] width 42 height 8
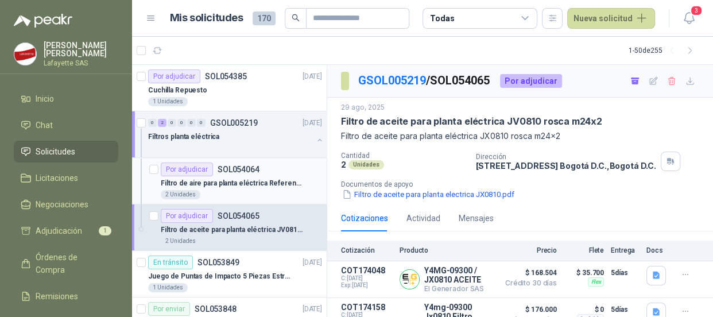
click at [235, 175] on div "Por adjudicar SOL054064" at bounding box center [210, 169] width 99 height 14
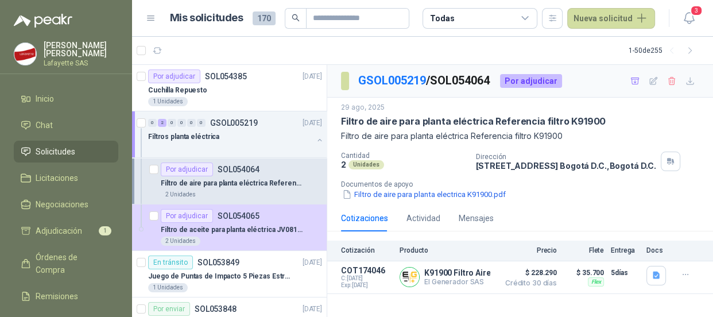
click at [237, 169] on p "SOL054064" at bounding box center [239, 169] width 42 height 8
click at [454, 195] on button "Filtro de aire para planta electrica K91900.pdf" at bounding box center [424, 194] width 166 height 12
click at [466, 275] on button "Detalles" at bounding box center [466, 277] width 54 height 16
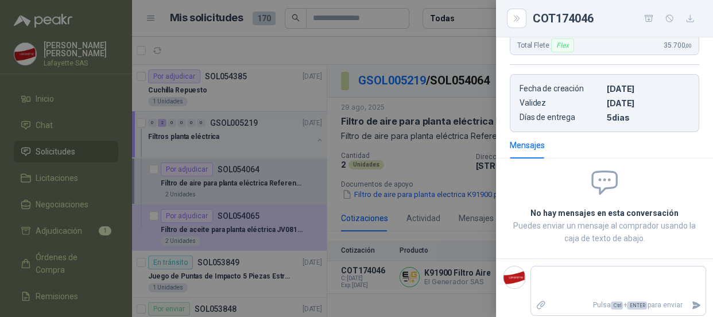
scroll to position [97, 0]
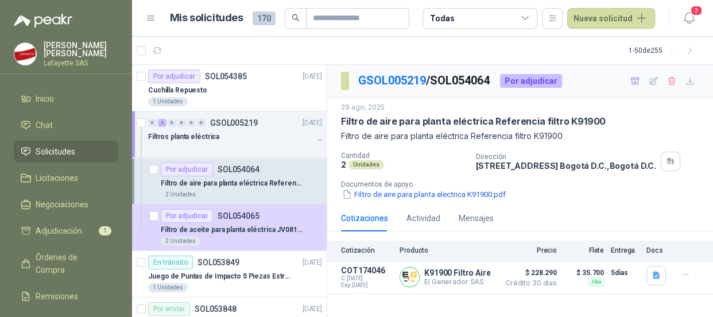
click at [227, 180] on p "Filtro de aire para planta eléctrica Referencia filtro K91900" at bounding box center [232, 183] width 143 height 11
click at [223, 179] on p "Filtro de aire para planta eléctrica Referencia filtro K91900" at bounding box center [232, 183] width 143 height 11
click at [160, 172] on article "Por adjudicar SOL054064 Filtro de aire para planta eléctrica Referencia filtro …" at bounding box center [229, 181] width 195 height 47
click at [191, 182] on p "Filtro de aire para planta eléctrica Referencia filtro K91900" at bounding box center [232, 183] width 143 height 11
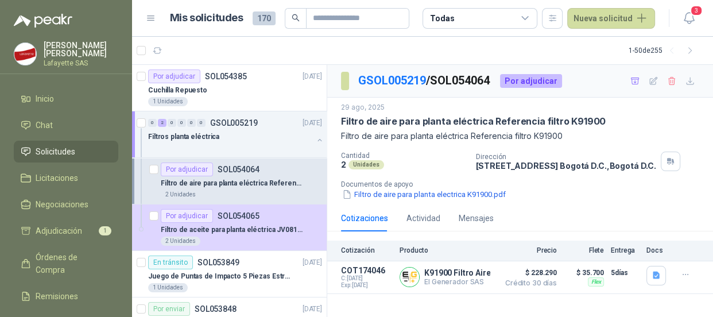
click at [191, 183] on p "Filtro de aire para planta eléctrica Referencia filtro K91900" at bounding box center [232, 183] width 143 height 11
click at [250, 171] on p "SOL054064" at bounding box center [239, 169] width 42 height 8
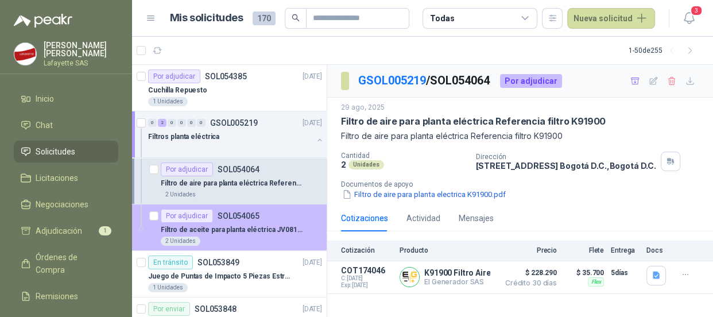
click at [255, 218] on p "SOL054065" at bounding box center [239, 216] width 42 height 8
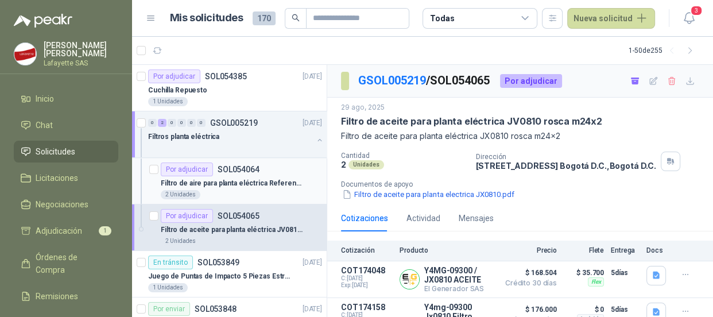
click at [246, 162] on div "Por adjudicar SOL054064" at bounding box center [210, 169] width 99 height 14
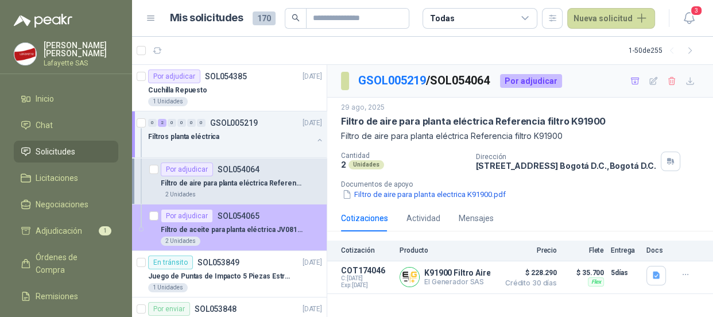
click at [227, 212] on p "SOL054065" at bounding box center [239, 216] width 42 height 8
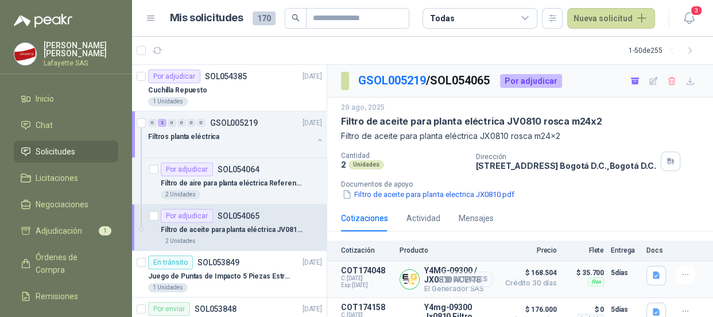
scroll to position [49, 0]
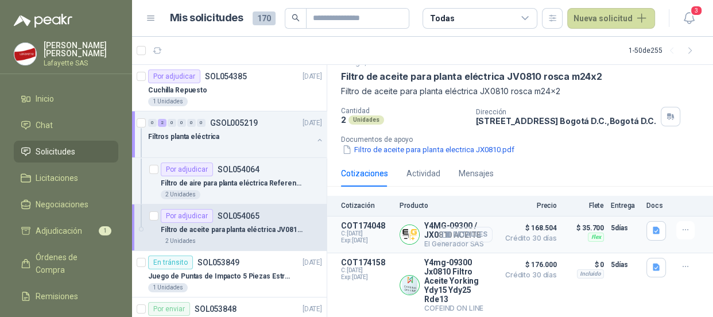
click at [453, 230] on button "Detalles" at bounding box center [466, 235] width 54 height 16
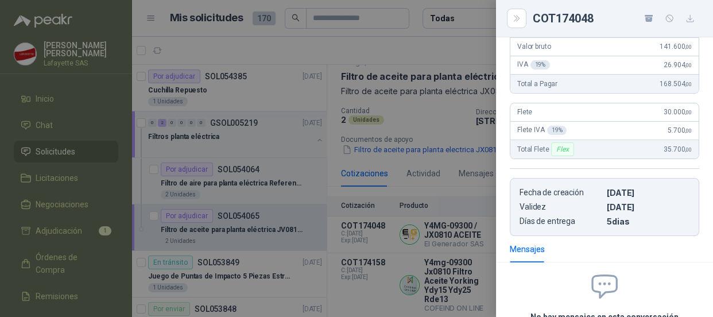
scroll to position [45, 0]
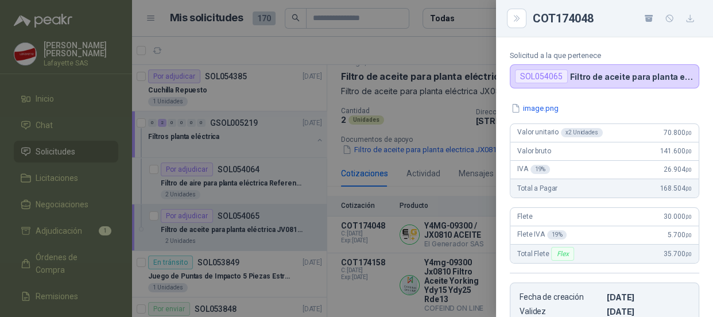
click at [281, 86] on div at bounding box center [356, 158] width 713 height 317
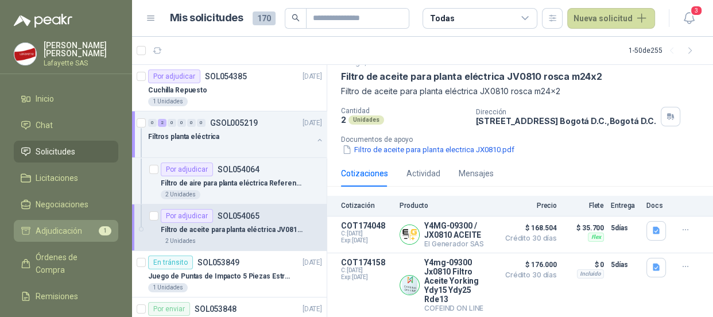
click at [71, 226] on span "Adjudicación" at bounding box center [59, 231] width 47 height 13
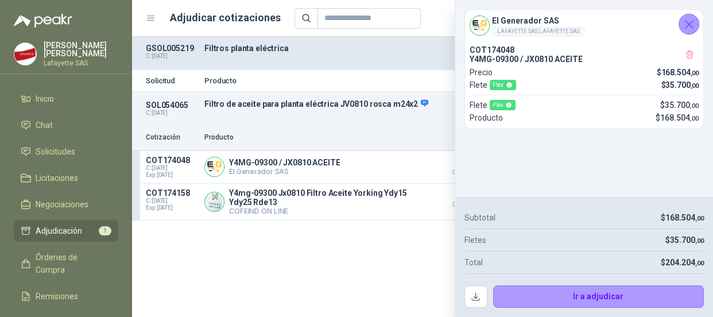
click at [68, 230] on span "Adjudicación" at bounding box center [59, 231] width 47 height 13
click at [53, 96] on span "Inicio" at bounding box center [45, 98] width 18 height 13
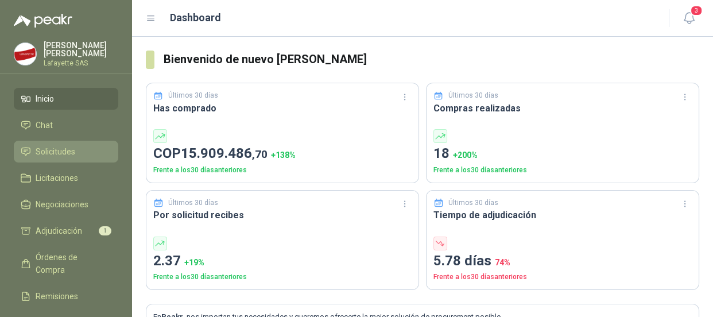
click at [52, 147] on span "Solicitudes" at bounding box center [56, 151] width 40 height 13
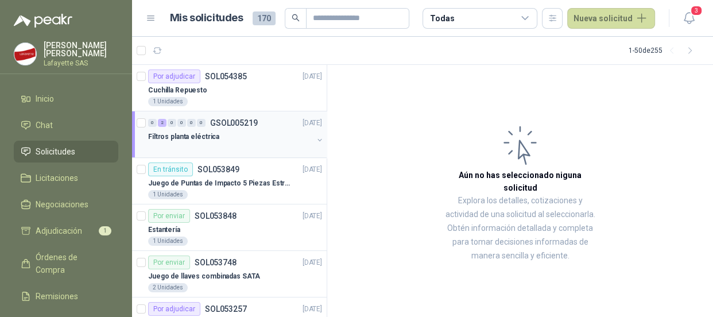
click at [230, 122] on p "GSOL005219" at bounding box center [234, 123] width 48 height 8
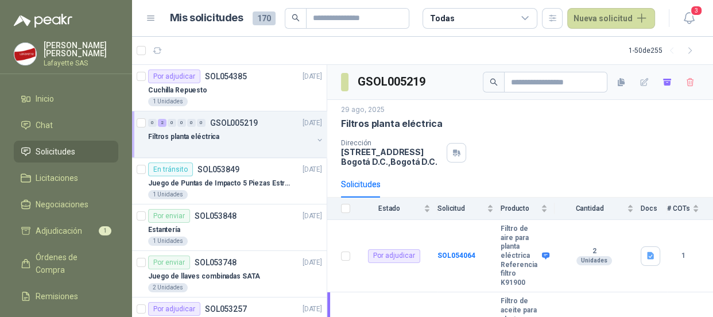
scroll to position [76, 0]
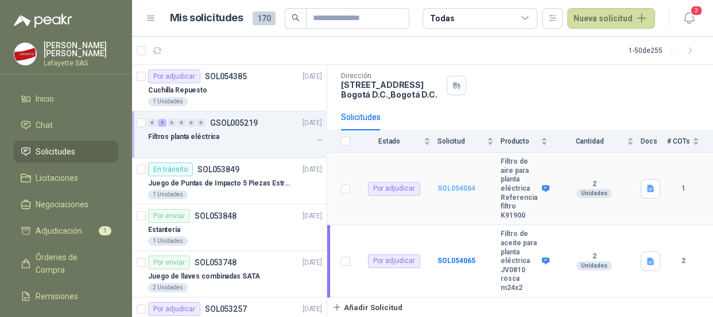
click at [460, 184] on b "SOL054064" at bounding box center [457, 188] width 38 height 8
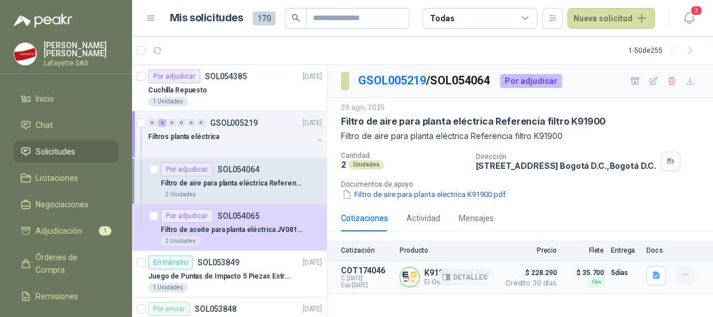
click at [687, 274] on icon "button" at bounding box center [685, 274] width 5 height 1
click at [639, 228] on button "Añadir" at bounding box center [663, 229] width 92 height 18
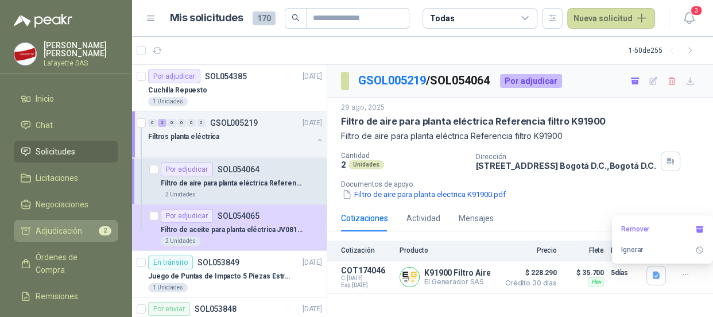
click at [69, 229] on span "Adjudicación" at bounding box center [59, 231] width 47 height 13
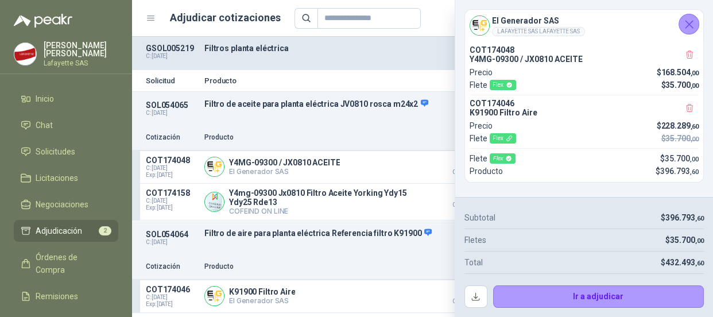
click at [246, 114] on div "SOL054065 C: 29/08/2025 Filtro de aceite para planta eléctrica JV0810 rosca m24…" at bounding box center [422, 108] width 581 height 33
click at [285, 300] on p "El Generador SAS" at bounding box center [262, 300] width 66 height 9
click at [291, 299] on p "El Generador SAS" at bounding box center [262, 300] width 66 height 9
click at [262, 176] on p "El Generador SAS" at bounding box center [284, 171] width 111 height 9
click at [241, 162] on p "Y4MG-09300 / JX0810 ACEITE" at bounding box center [284, 162] width 111 height 9
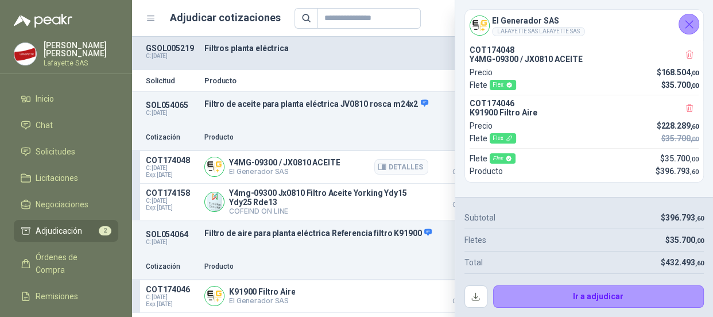
click at [154, 161] on p "COT174048" at bounding box center [172, 160] width 52 height 9
click at [173, 157] on p "COT174048" at bounding box center [172, 160] width 52 height 9
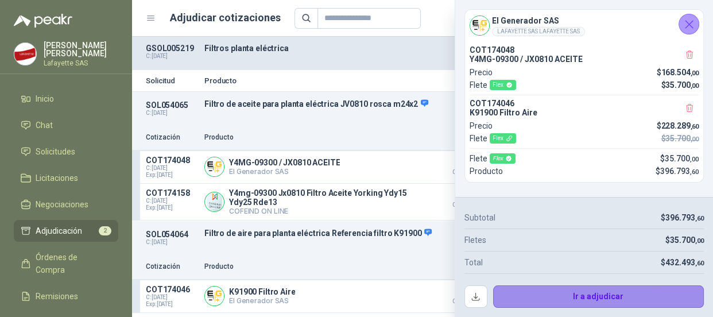
click at [570, 293] on button "Ir a adjudicar" at bounding box center [598, 296] width 211 height 23
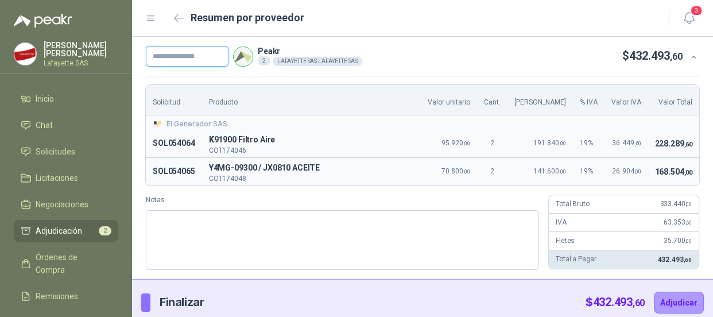
click at [163, 56] on input "text" at bounding box center [187, 56] width 83 height 21
type input "******"
click at [679, 304] on button "Adjudicar" at bounding box center [679, 303] width 50 height 22
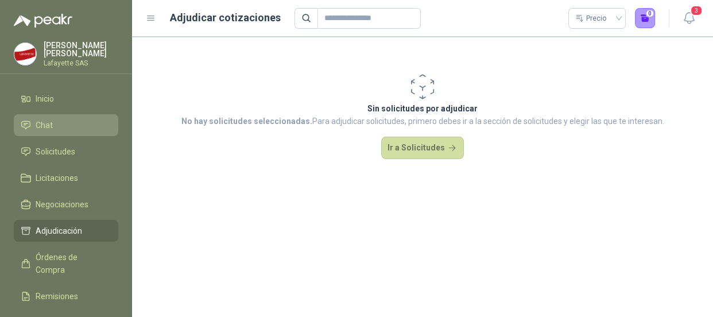
click at [38, 126] on span "Chat" at bounding box center [44, 125] width 17 height 13
